Goal: Information Seeking & Learning: Learn about a topic

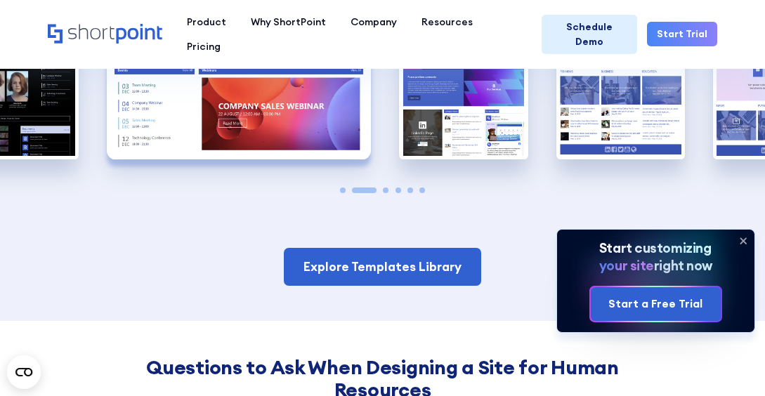
scroll to position [1264, 0]
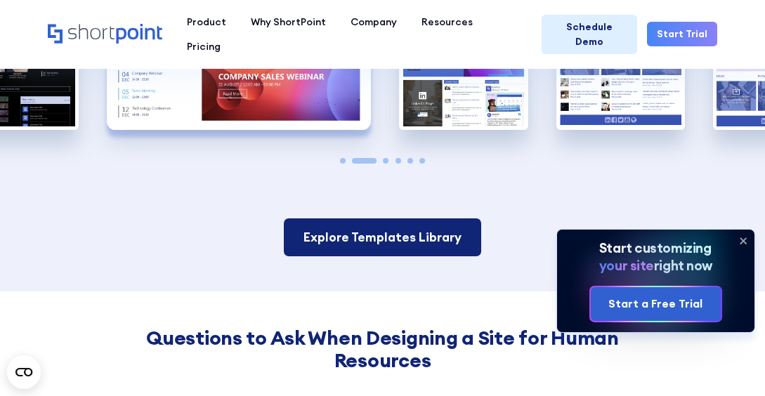
click at [433, 238] on link "Explore Templates Library" at bounding box center [382, 237] width 197 height 38
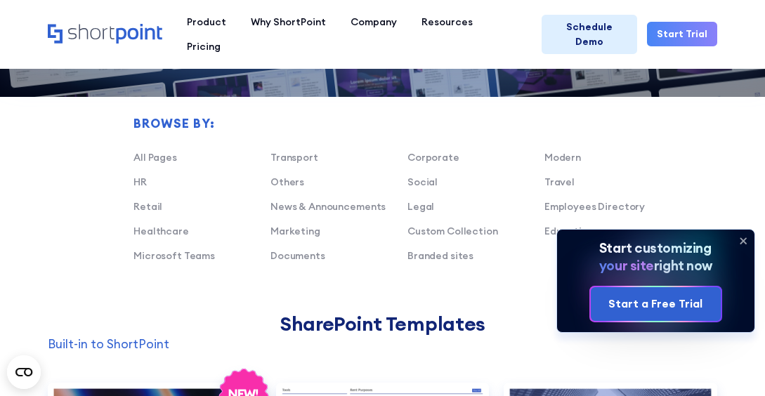
scroll to position [773, 0]
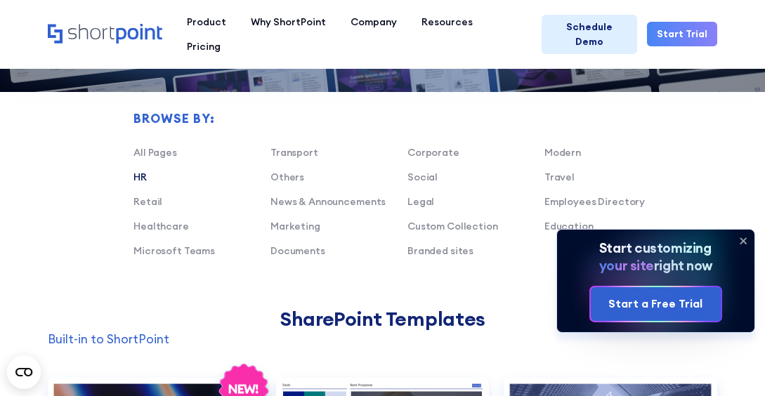
click at [142, 173] on link "HR" at bounding box center [139, 177] width 13 height 13
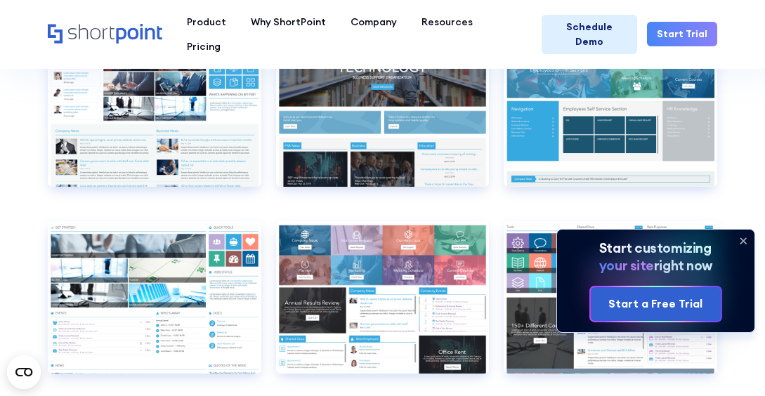
scroll to position [1826, 0]
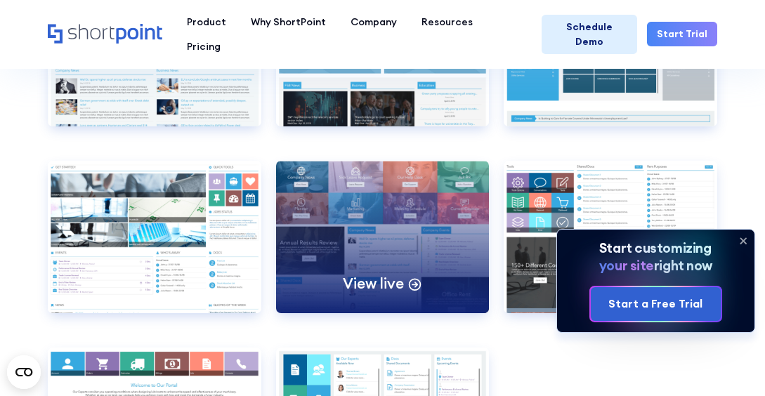
click at [381, 274] on p "View live" at bounding box center [373, 283] width 60 height 19
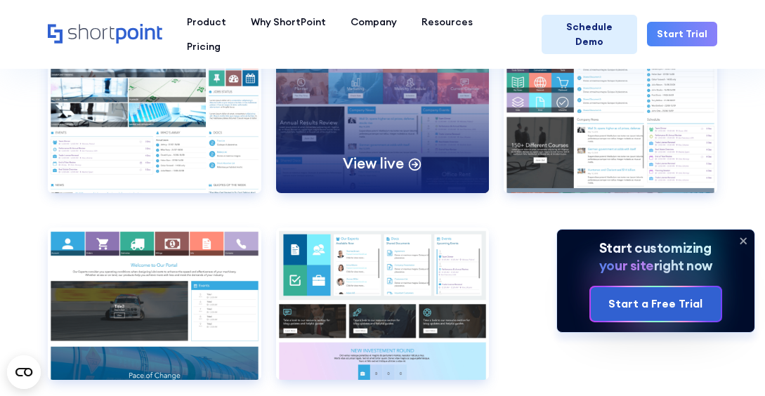
scroll to position [1966, 0]
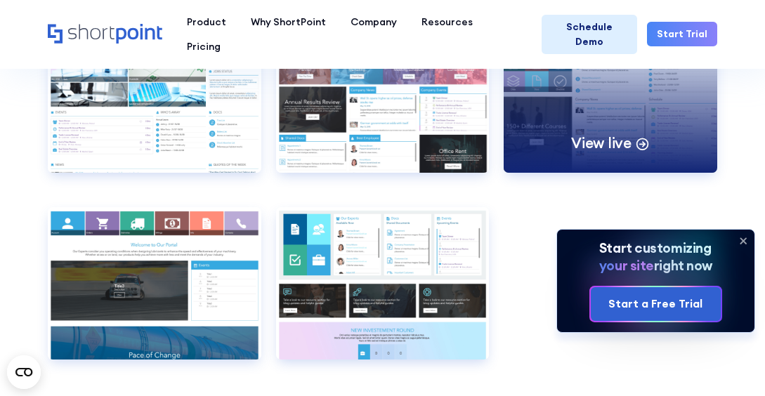
click at [616, 135] on p "View live" at bounding box center [601, 142] width 60 height 19
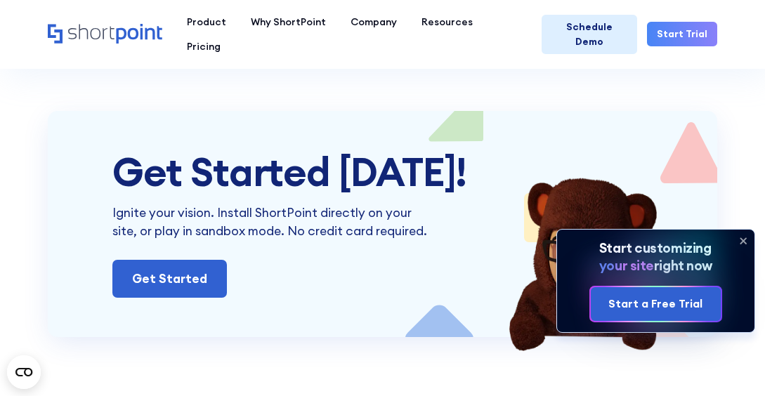
scroll to position [3652, 0]
